Goal: Task Accomplishment & Management: Manage account settings

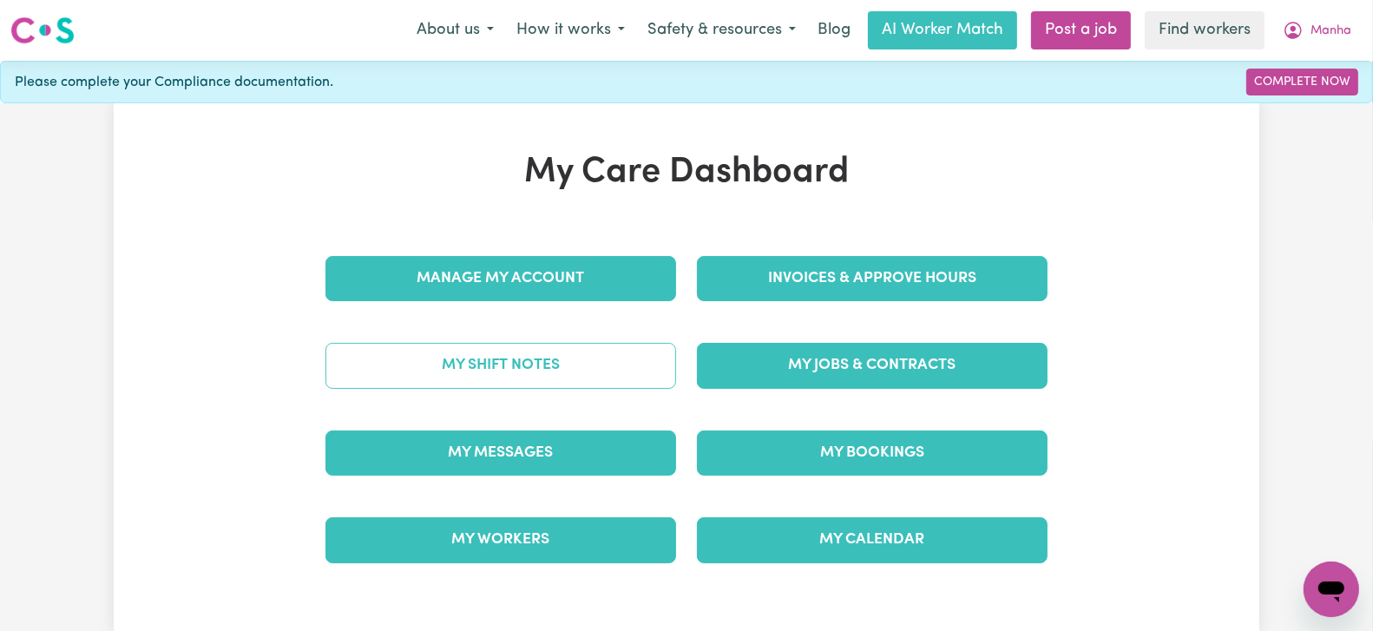
click at [598, 353] on link "My Shift Notes" at bounding box center [500, 365] width 351 height 45
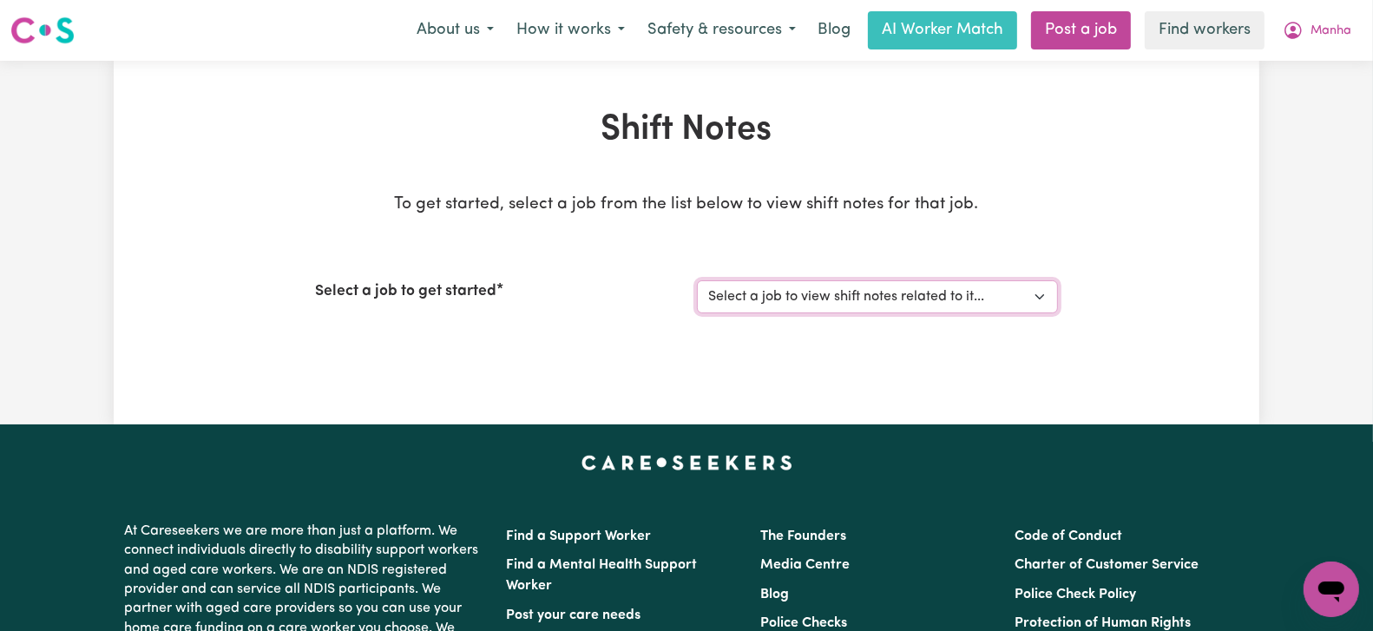
click at [816, 294] on select "Select a job to view shift notes related to it... [DEMOGRAPHIC_DATA] Support Wo…" at bounding box center [877, 296] width 361 height 33
select select "14035"
click at [697, 280] on select "Select a job to view shift notes related to it... [DEMOGRAPHIC_DATA] Support Wo…" at bounding box center [877, 296] width 361 height 33
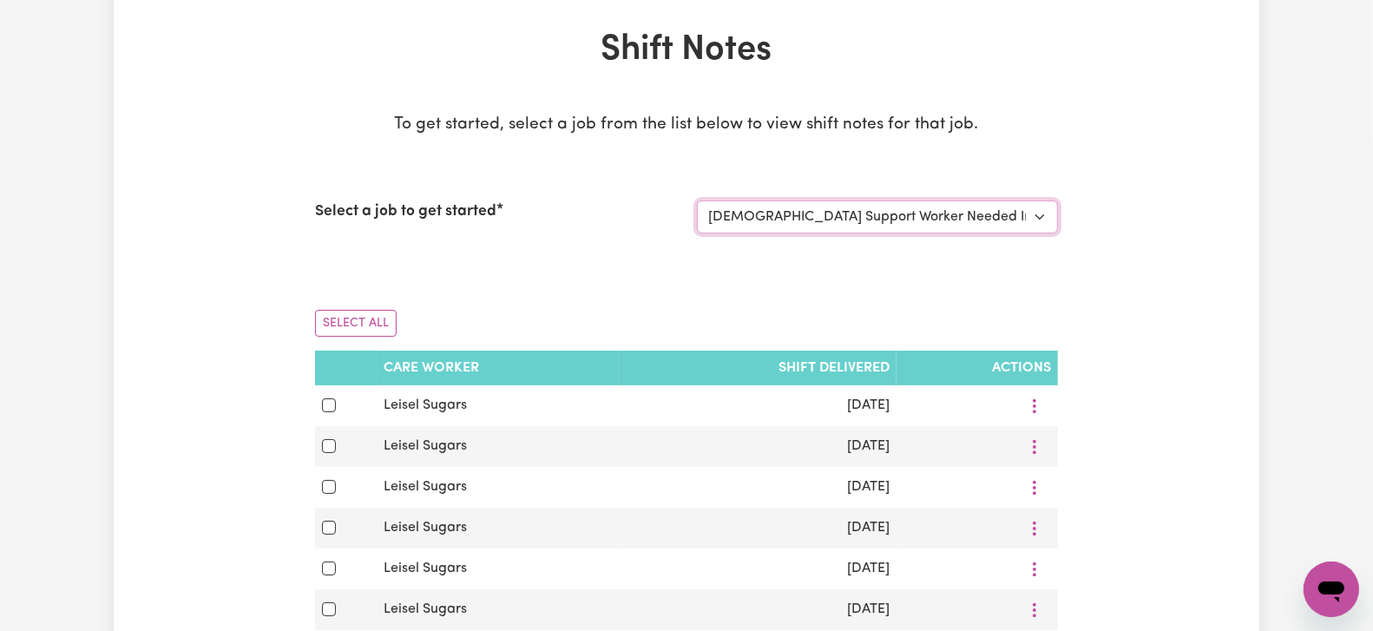
scroll to position [115, 0]
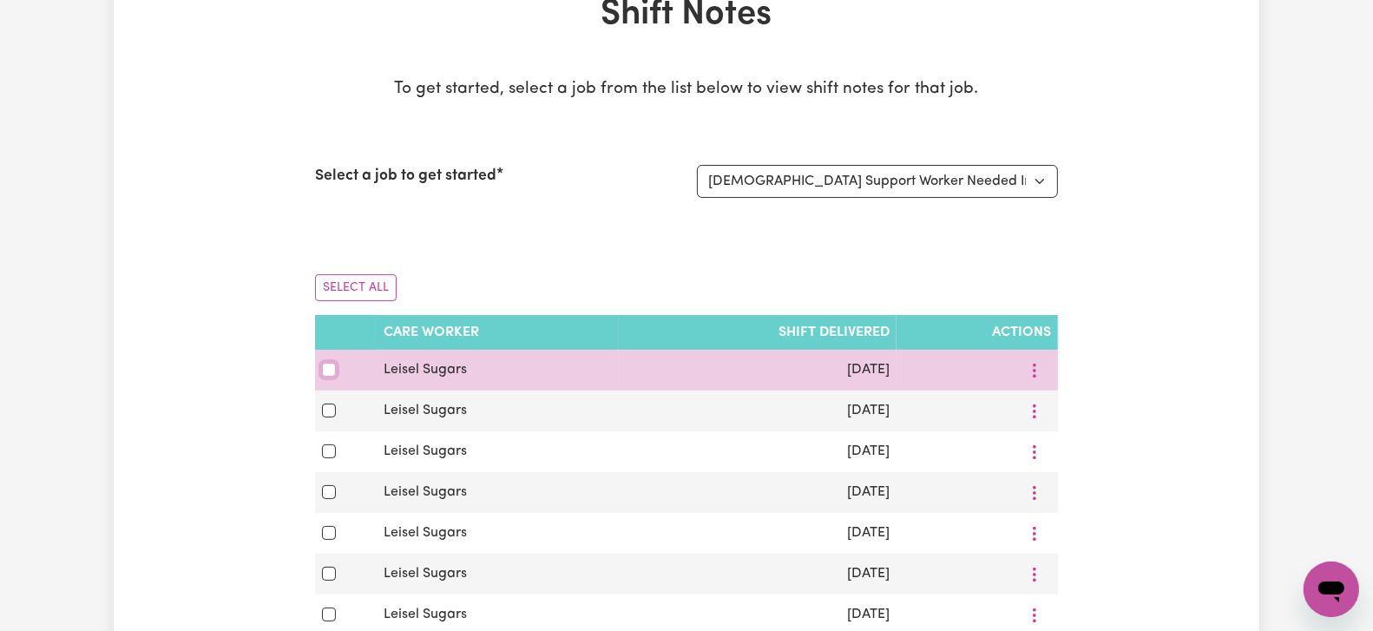
click at [326, 375] on input "checkbox" at bounding box center [329, 370] width 14 height 14
checkbox input "true"
click at [1038, 381] on button "More options" at bounding box center [1034, 370] width 33 height 27
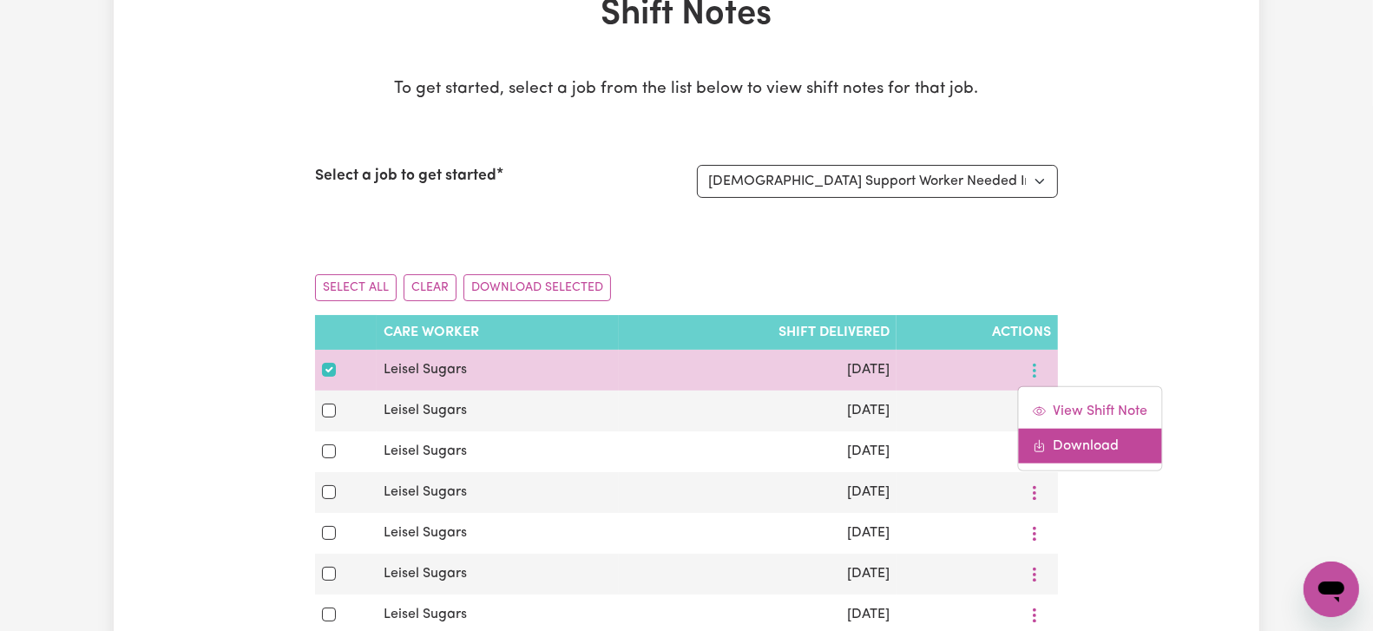
click at [1072, 430] on link "Download" at bounding box center [1089, 446] width 143 height 35
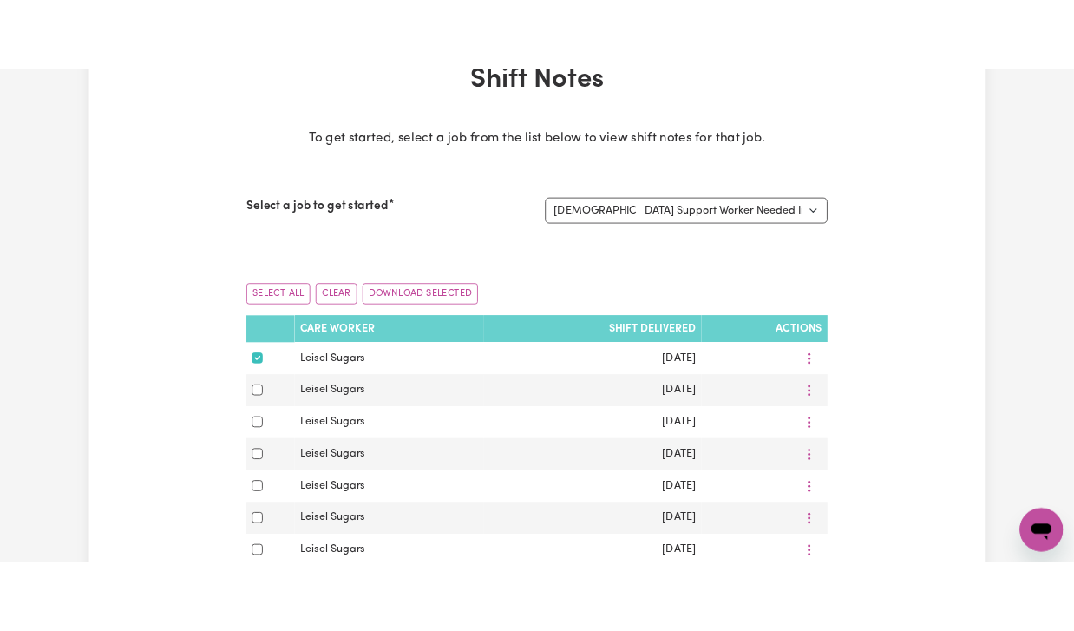
scroll to position [0, 0]
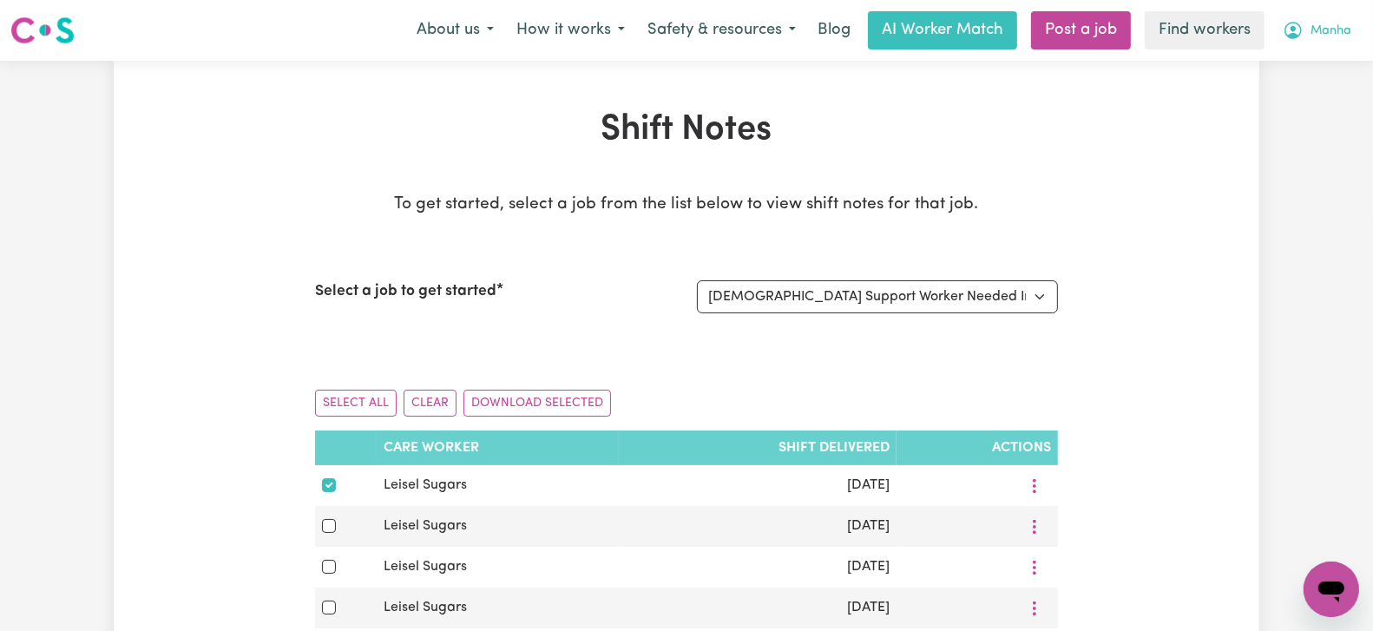
click at [1311, 30] on span "Manha" at bounding box center [1330, 31] width 41 height 19
click at [1311, 108] on link "Logout" at bounding box center [1292, 99] width 137 height 33
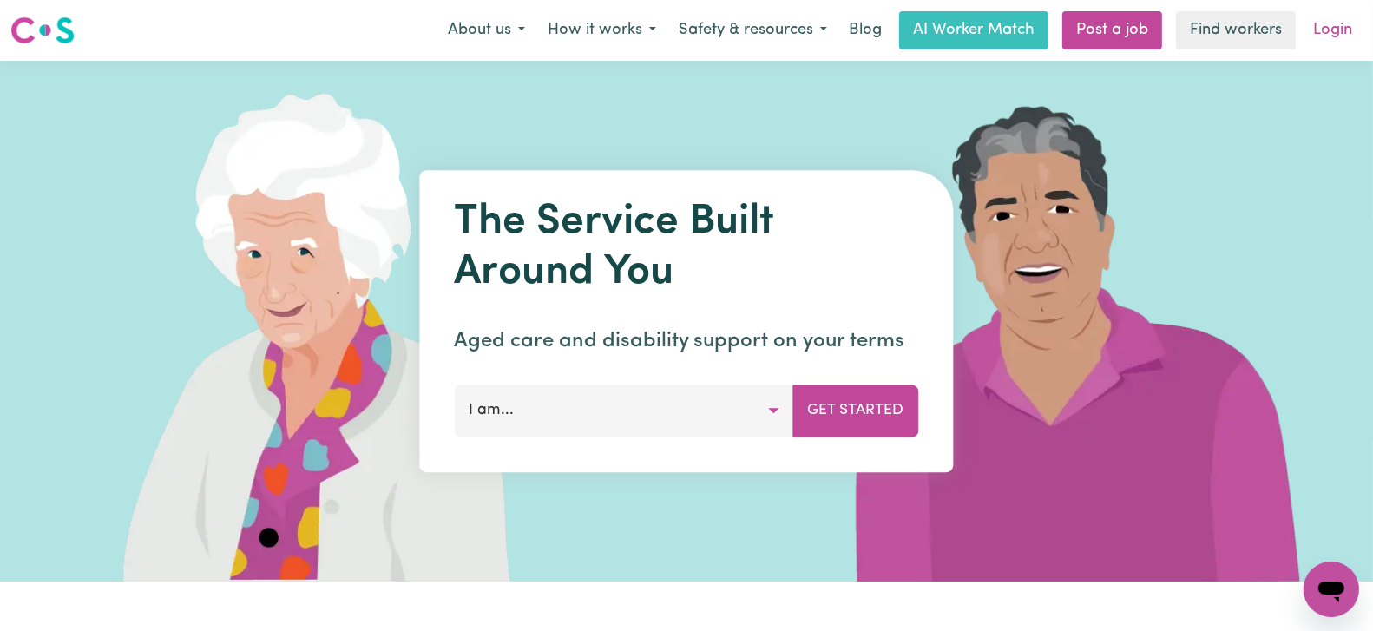
click at [1319, 45] on link "Login" at bounding box center [1333, 30] width 60 height 38
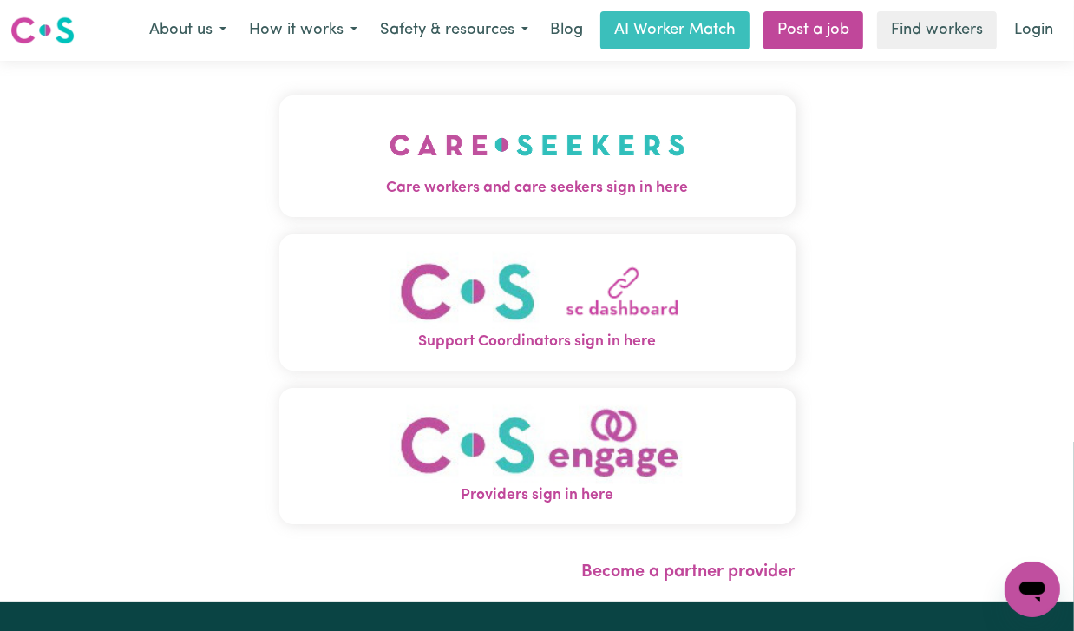
click at [590, 115] on img "Care workers and care seekers sign in here" at bounding box center [538, 145] width 296 height 64
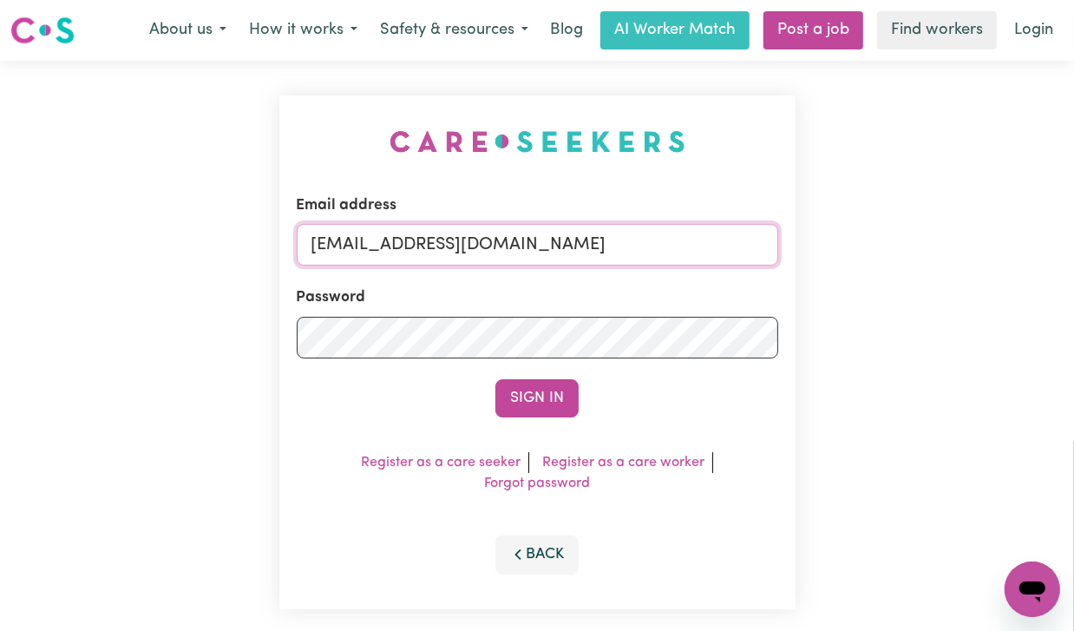
drag, startPoint x: 397, startPoint y: 240, endPoint x: 855, endPoint y: 234, distance: 457.3
click at [855, 234] on div "Email address [EMAIL_ADDRESS][DOMAIN_NAME] Password Sign In Register as a care …" at bounding box center [537, 352] width 1074 height 583
paste input "[PERSON_NAME]"
type input "[EMAIL_ADDRESS][PERSON_NAME][DOMAIN_NAME]"
click at [495, 379] on button "Sign In" at bounding box center [536, 398] width 83 height 38
